Goal: Participate in discussion: Engage in conversation with other users on a specific topic

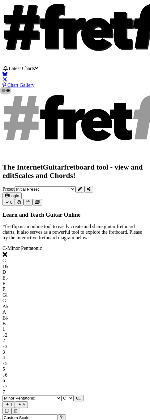
select select "C"
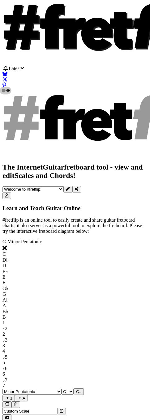
select select "C"
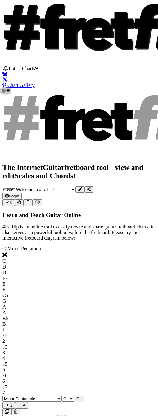
select select "C"
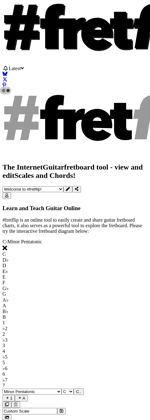
click at [21, 66] on span "Latest" at bounding box center [15, 68] width 12 height 5
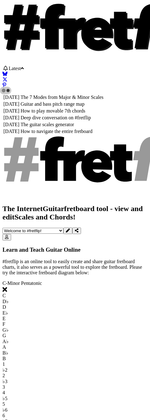
click at [32, 115] on td "Deep dive conversation on #fretflip" at bounding box center [62, 118] width 84 height 6
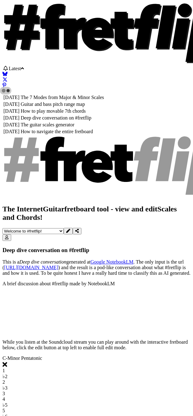
select select "C"
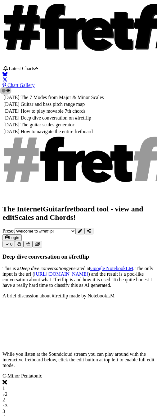
select select "C"
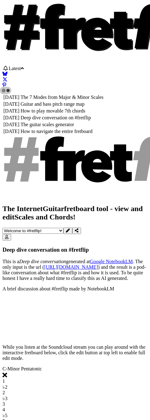
select select "C"
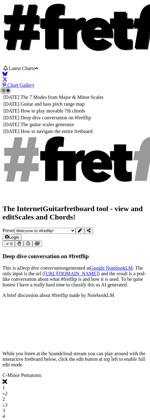
select select "C"
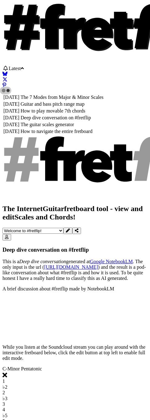
select select "C"
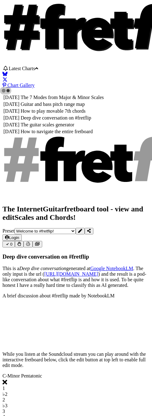
select select "C"
